Goal: Find specific page/section: Find specific page/section

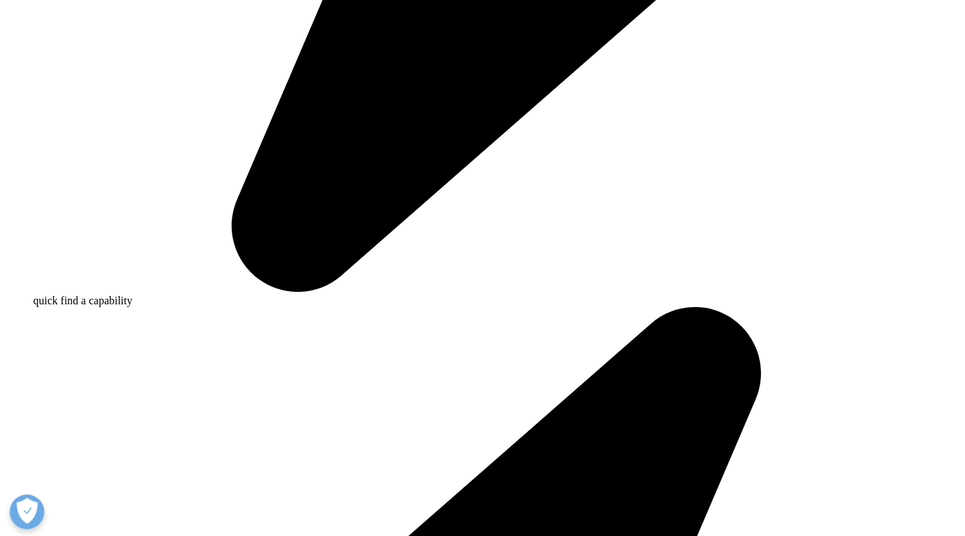
scroll to position [1037, 0]
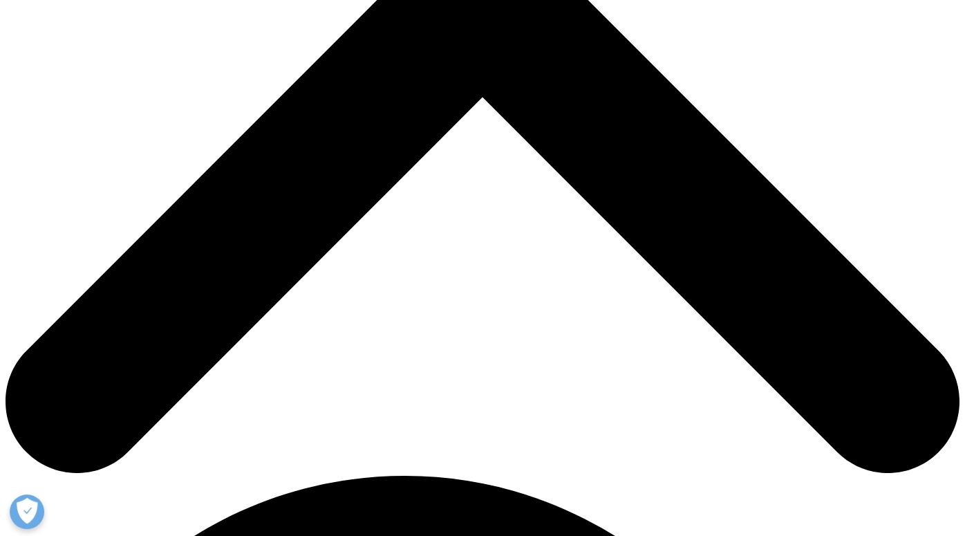
scroll to position [530, 0]
